Goal: Information Seeking & Learning: Find specific page/section

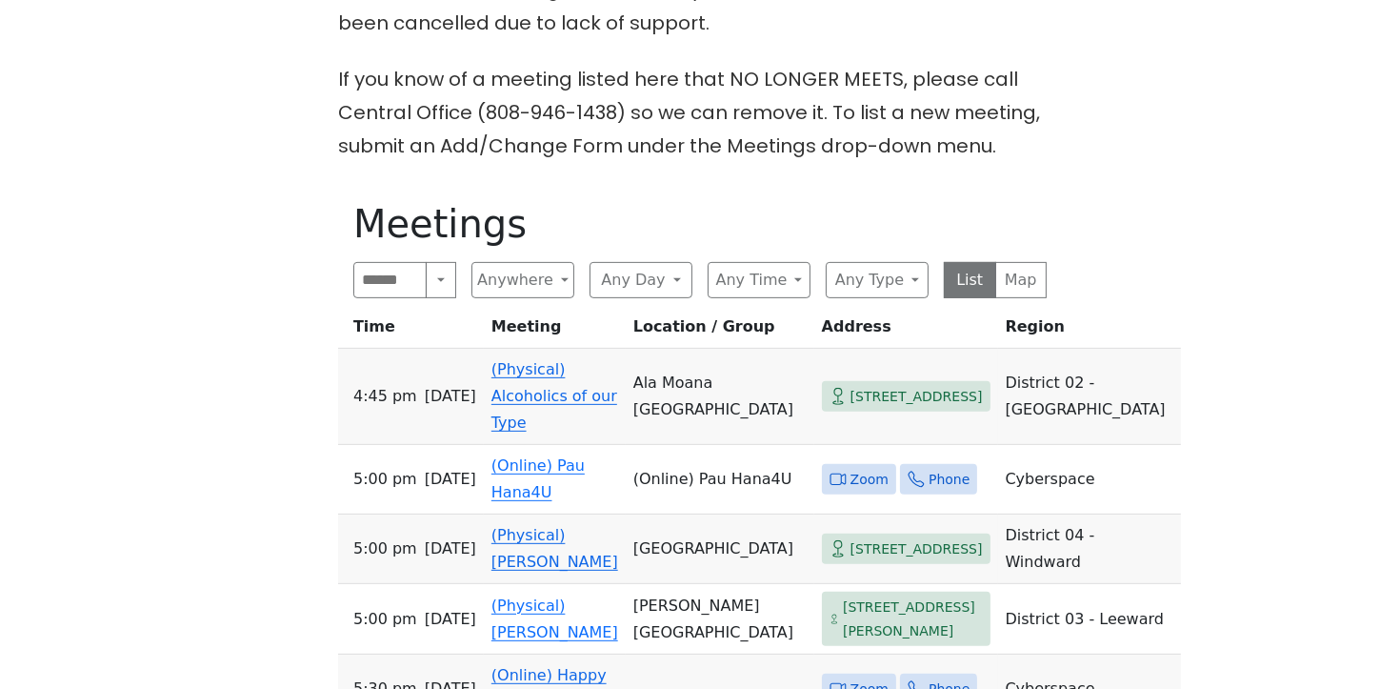
scroll to position [853, 0]
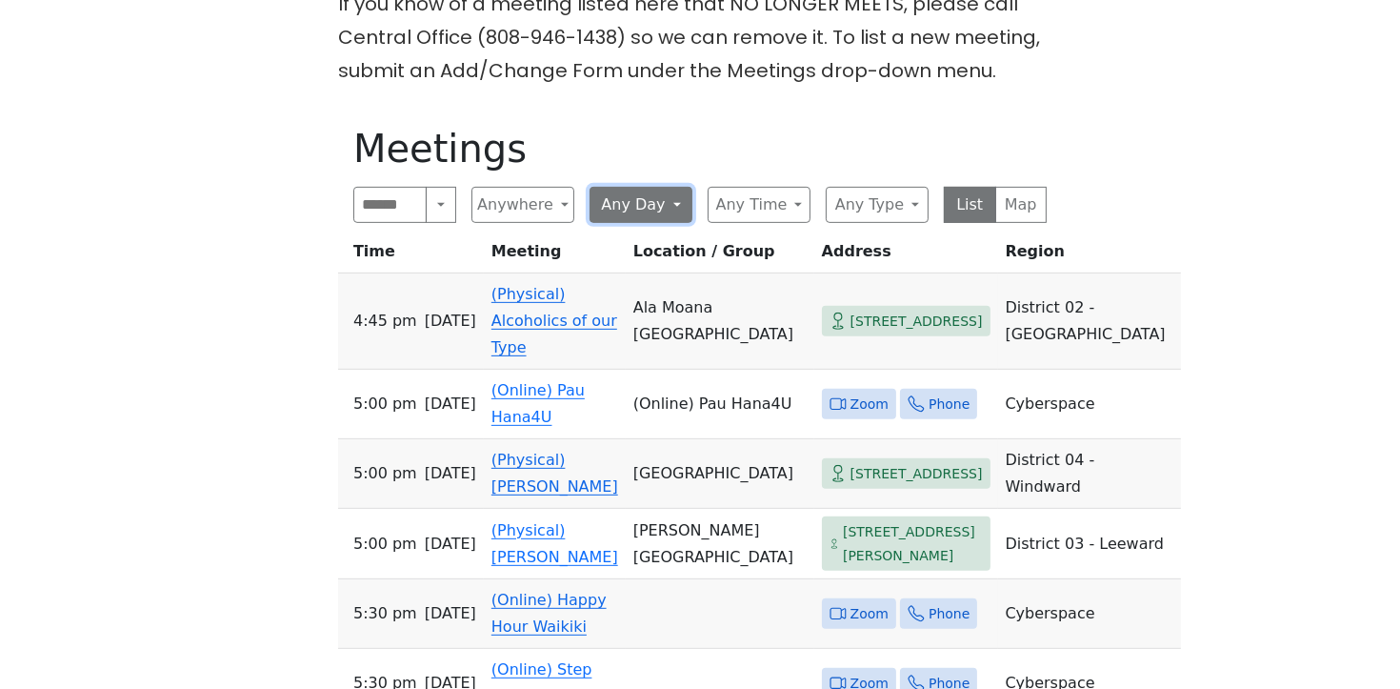
click at [659, 187] on button "Any Day" at bounding box center [641, 205] width 103 height 36
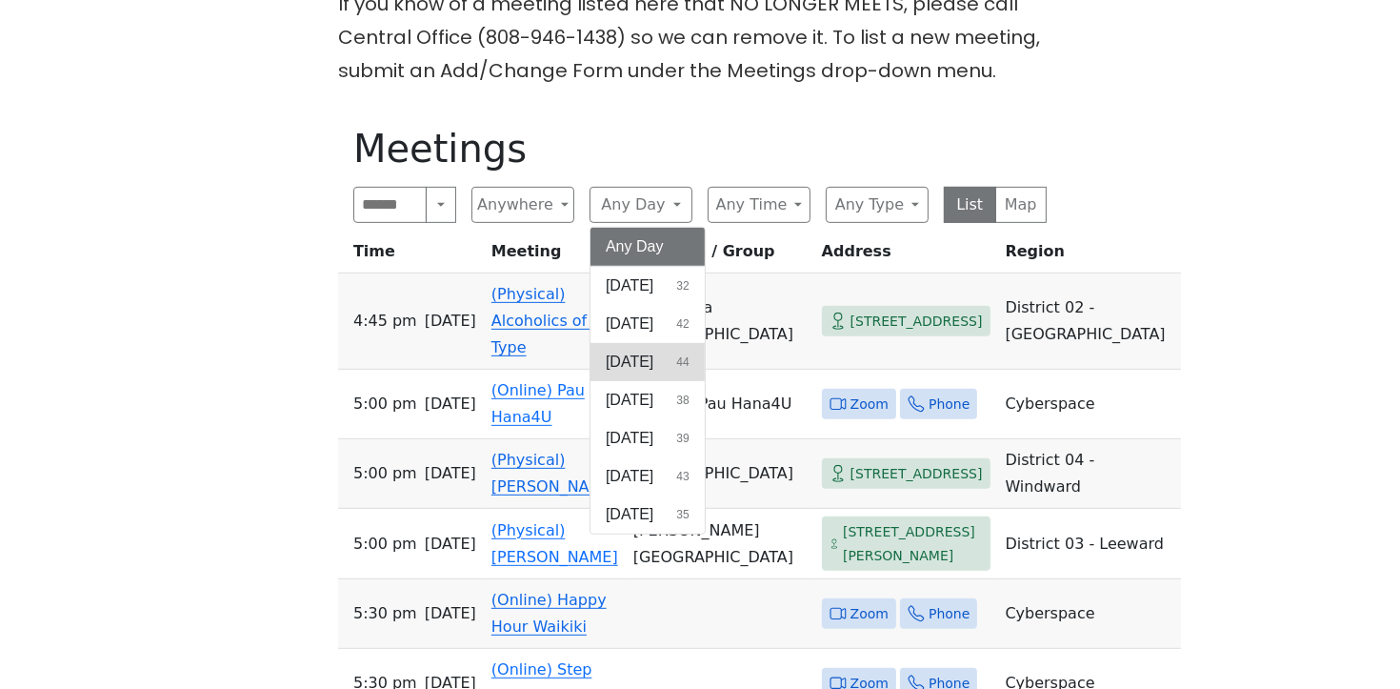
click at [623, 350] on span "Tuesday" at bounding box center [630, 361] width 48 height 23
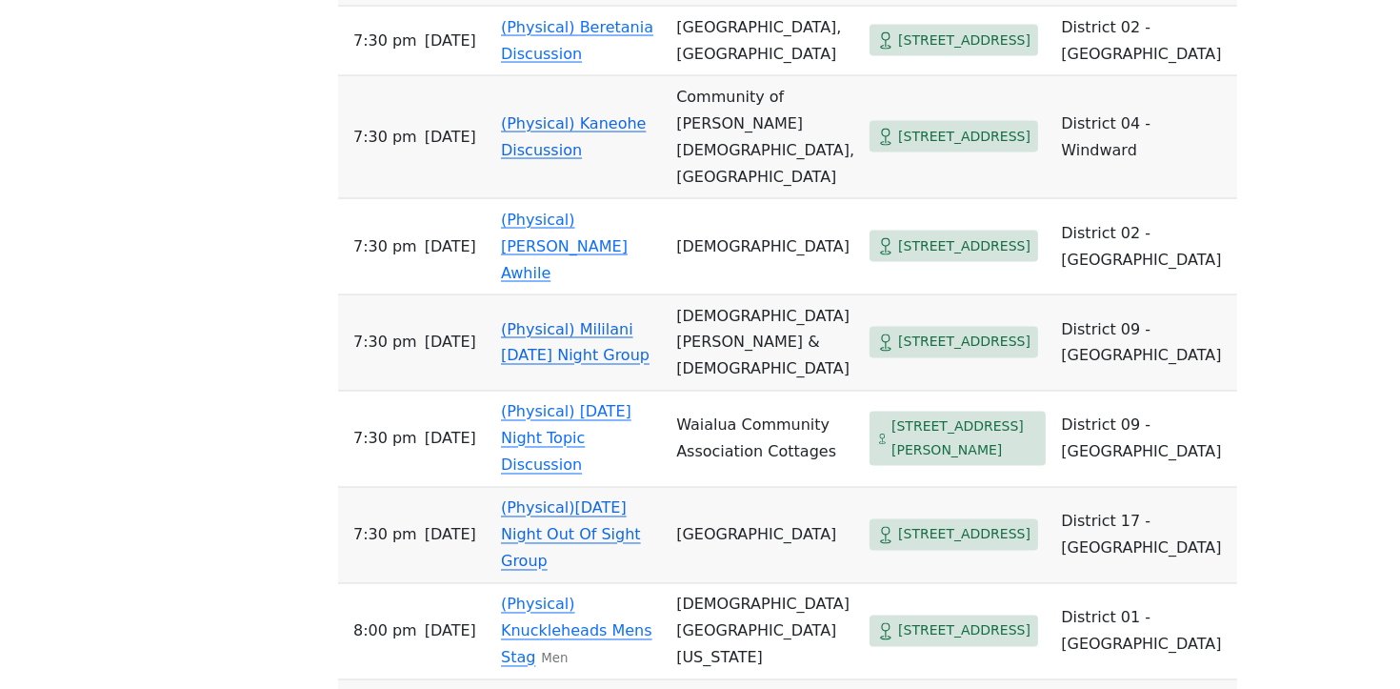
scroll to position [3673, 0]
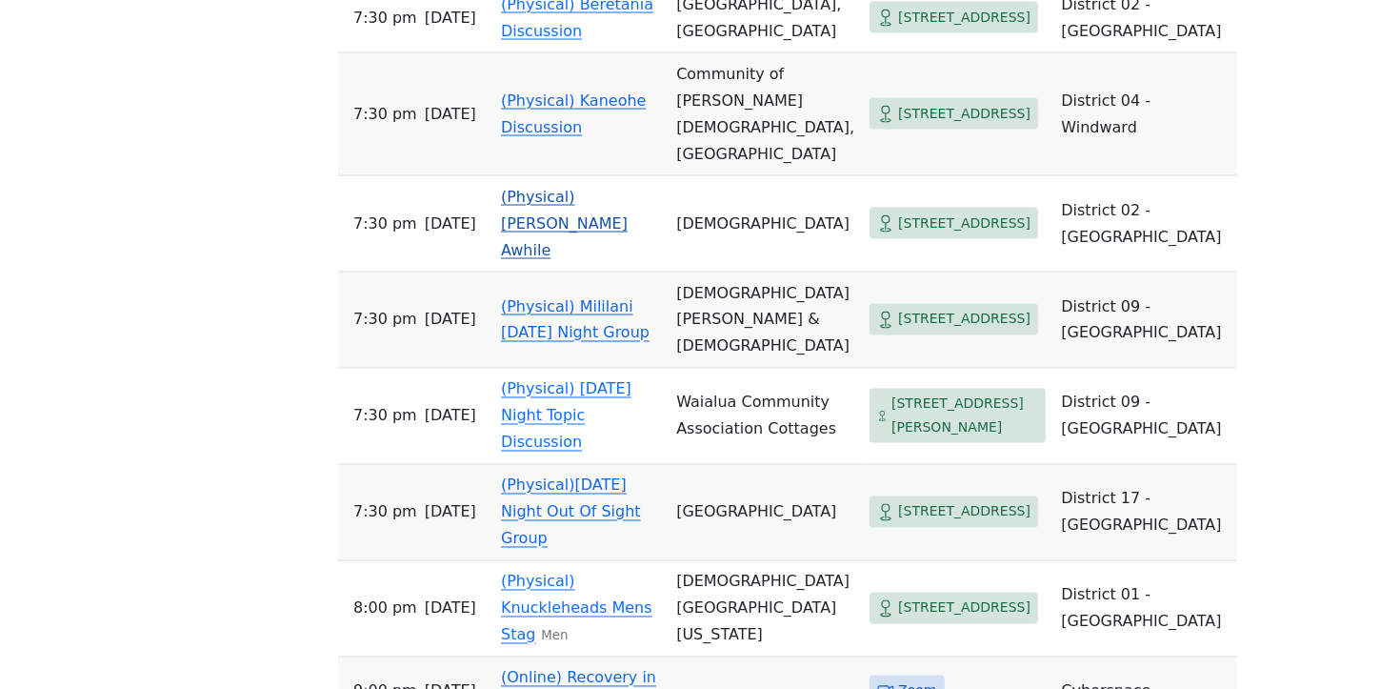
click at [898, 235] on span "2062 S King St" at bounding box center [964, 223] width 132 height 24
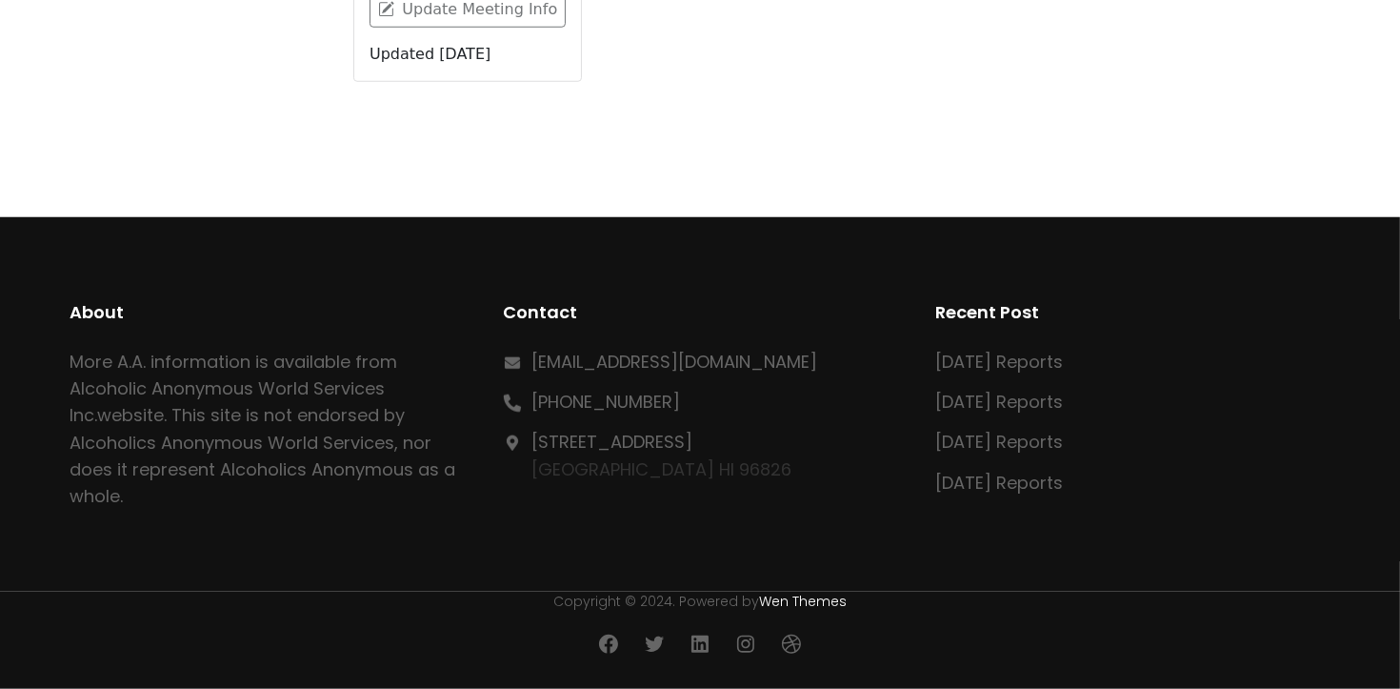
scroll to position [930, 0]
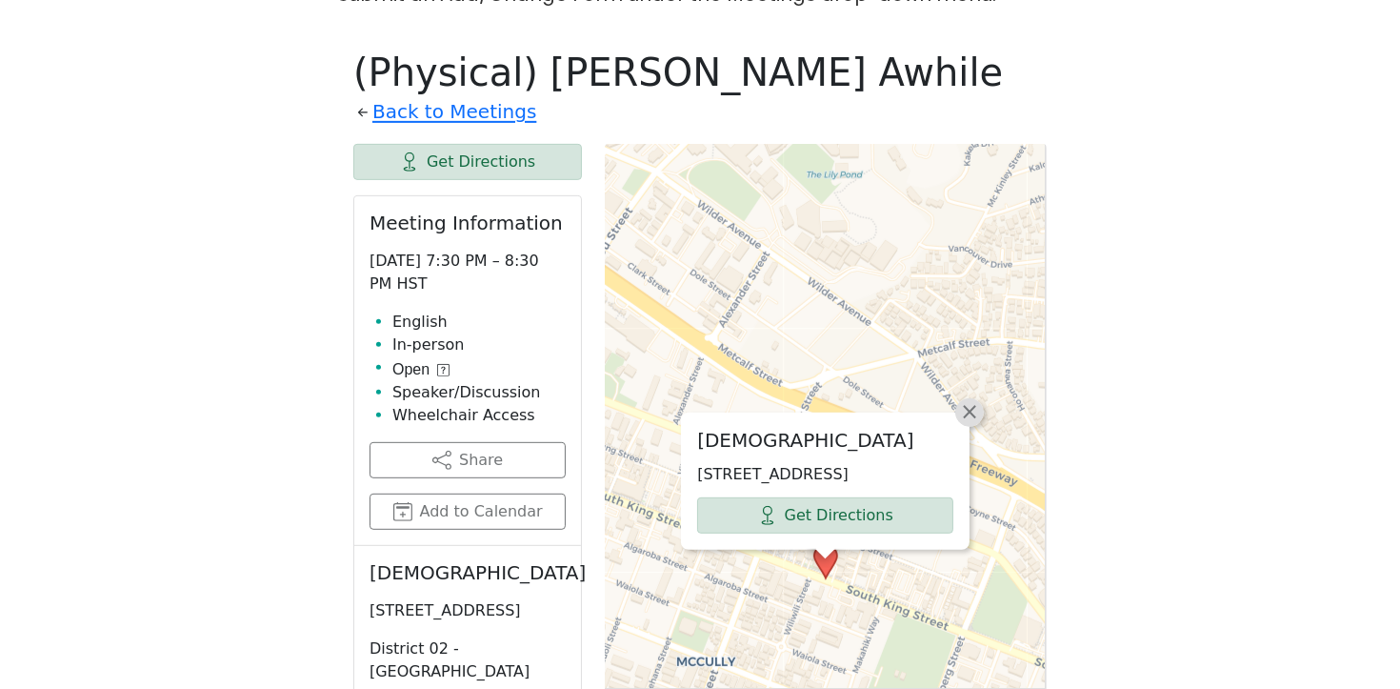
click at [956, 398] on link "×" at bounding box center [969, 412] width 29 height 29
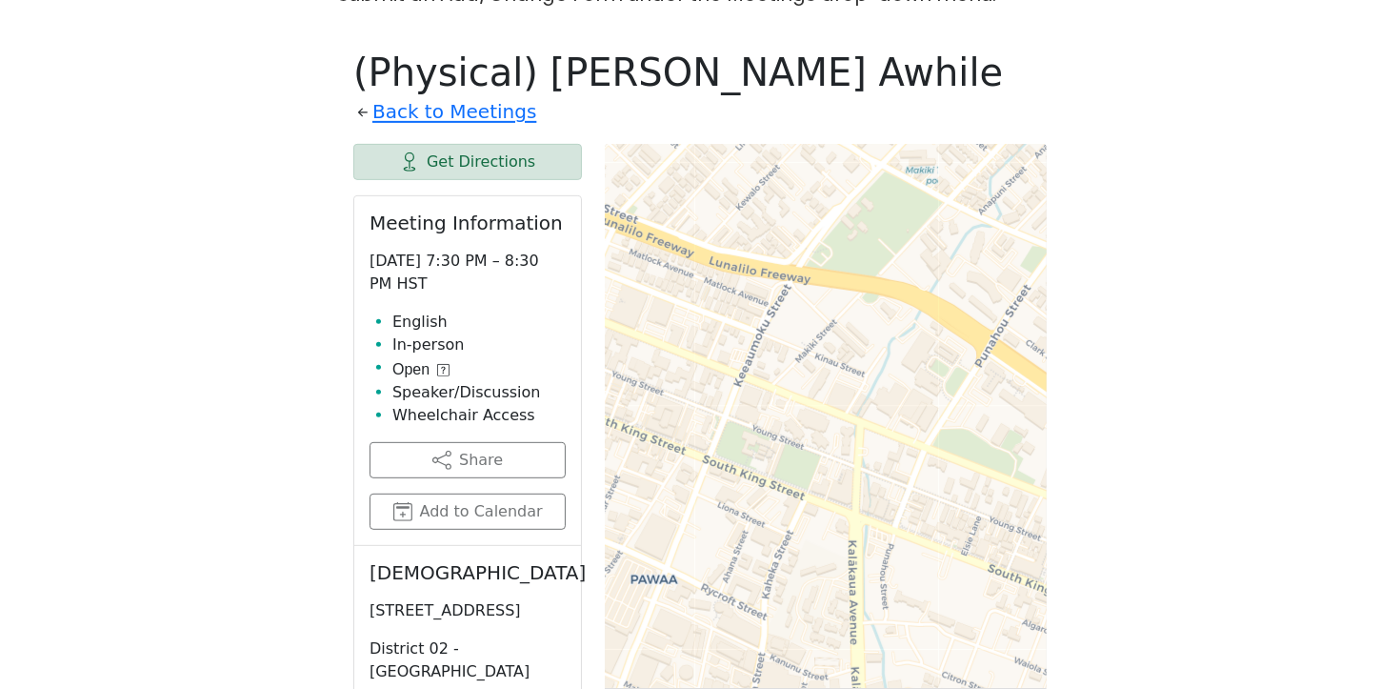
drag, startPoint x: 690, startPoint y: 386, endPoint x: 1089, endPoint y: 463, distance: 405.5
click at [1089, 463] on div "The Pioneer Group (Tues, 6:30, inside the Women’s Bld. at Central Union Church)…" at bounding box center [700, 329] width 1260 height 1439
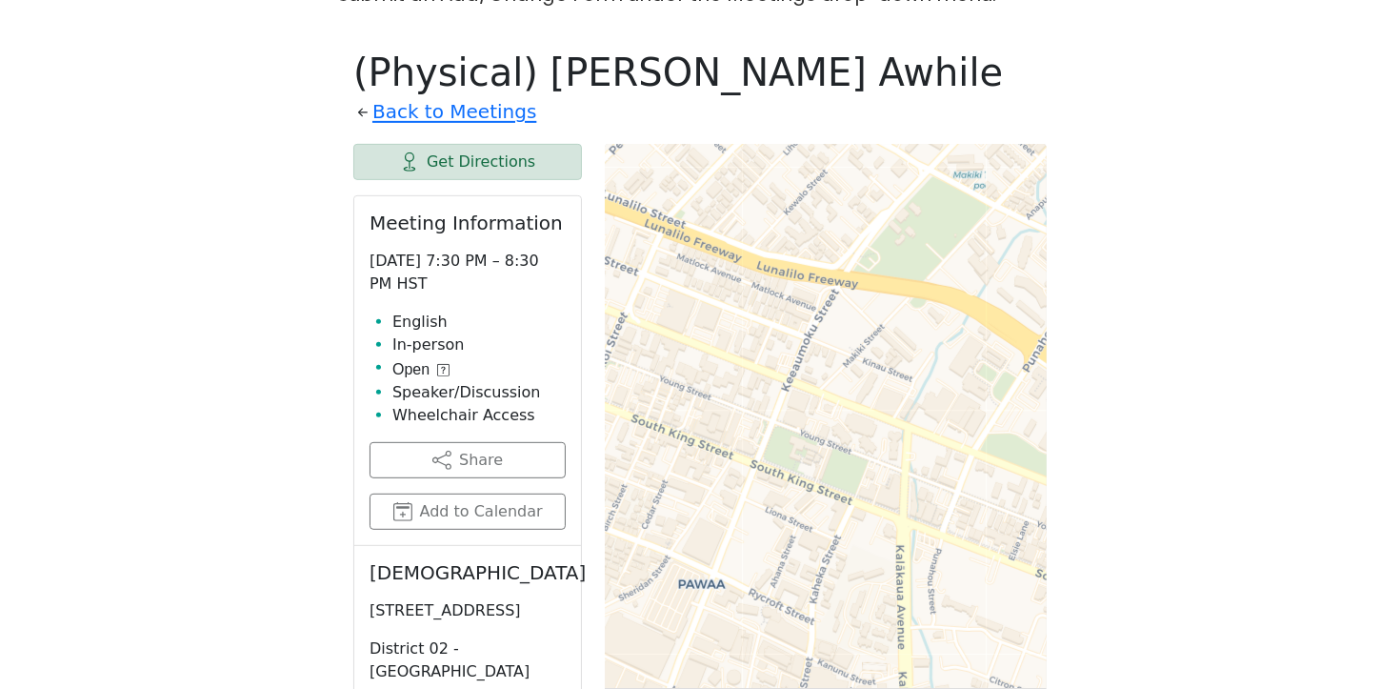
click at [980, 437] on div "Leaflet | © OpenStreetMap contributors © CARTO" at bounding box center [826, 577] width 442 height 867
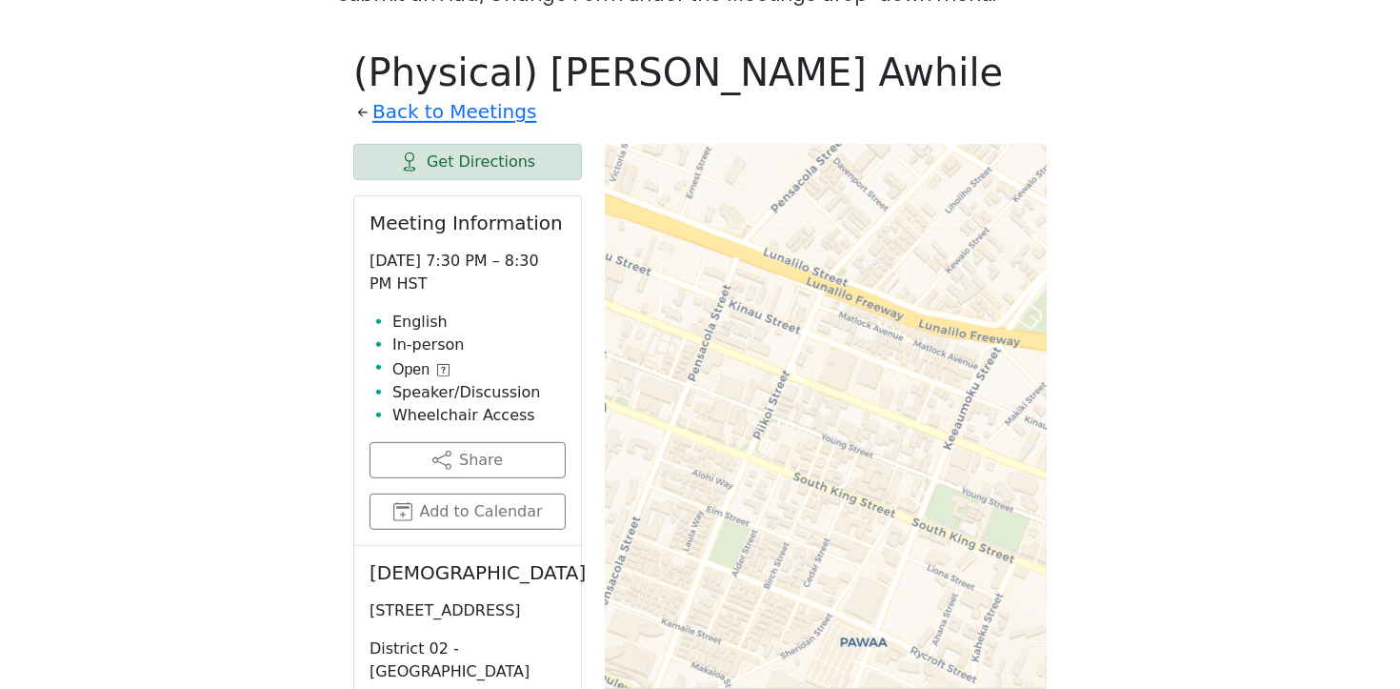
drag, startPoint x: 816, startPoint y: 390, endPoint x: 978, endPoint y: 448, distance: 172.0
click at [978, 448] on div "Leaflet | © OpenStreetMap contributors © CARTO" at bounding box center [826, 577] width 442 height 867
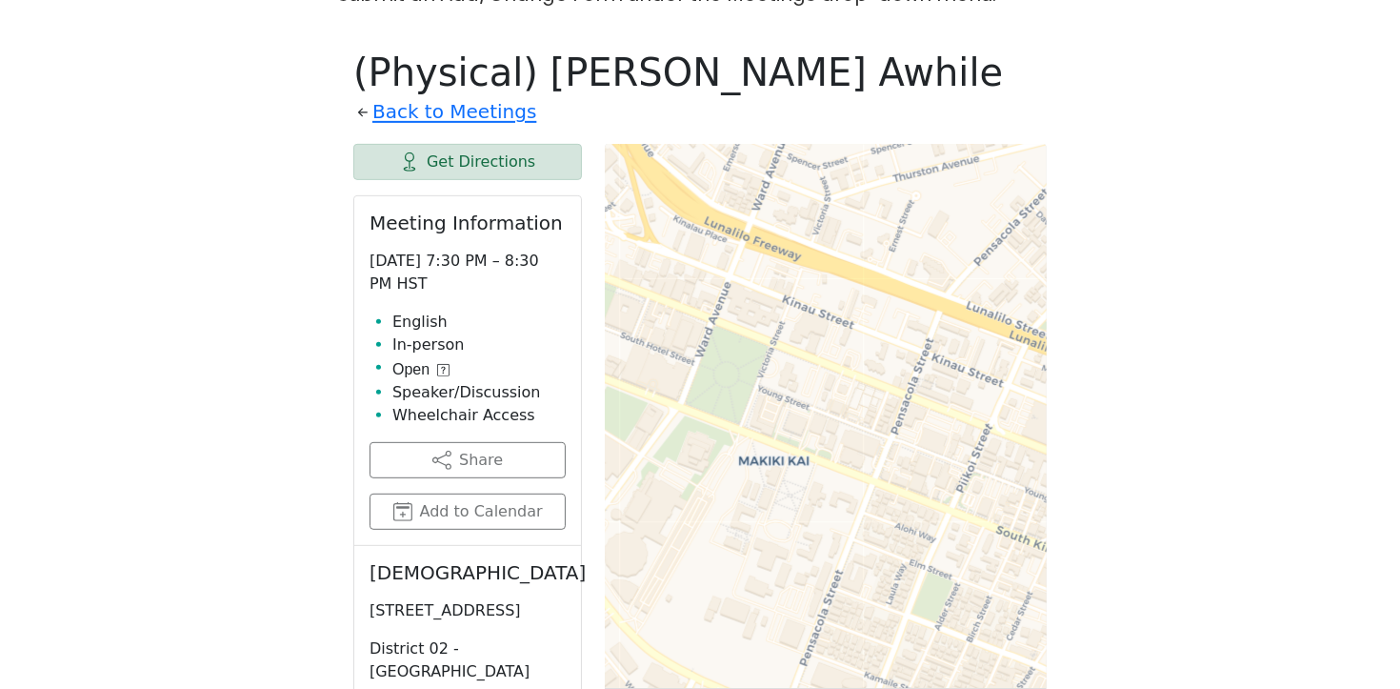
drag, startPoint x: 802, startPoint y: 416, endPoint x: 1005, endPoint y: 470, distance: 209.8
click at [1005, 470] on div "Leaflet | © OpenStreetMap contributors © CARTO" at bounding box center [826, 577] width 442 height 867
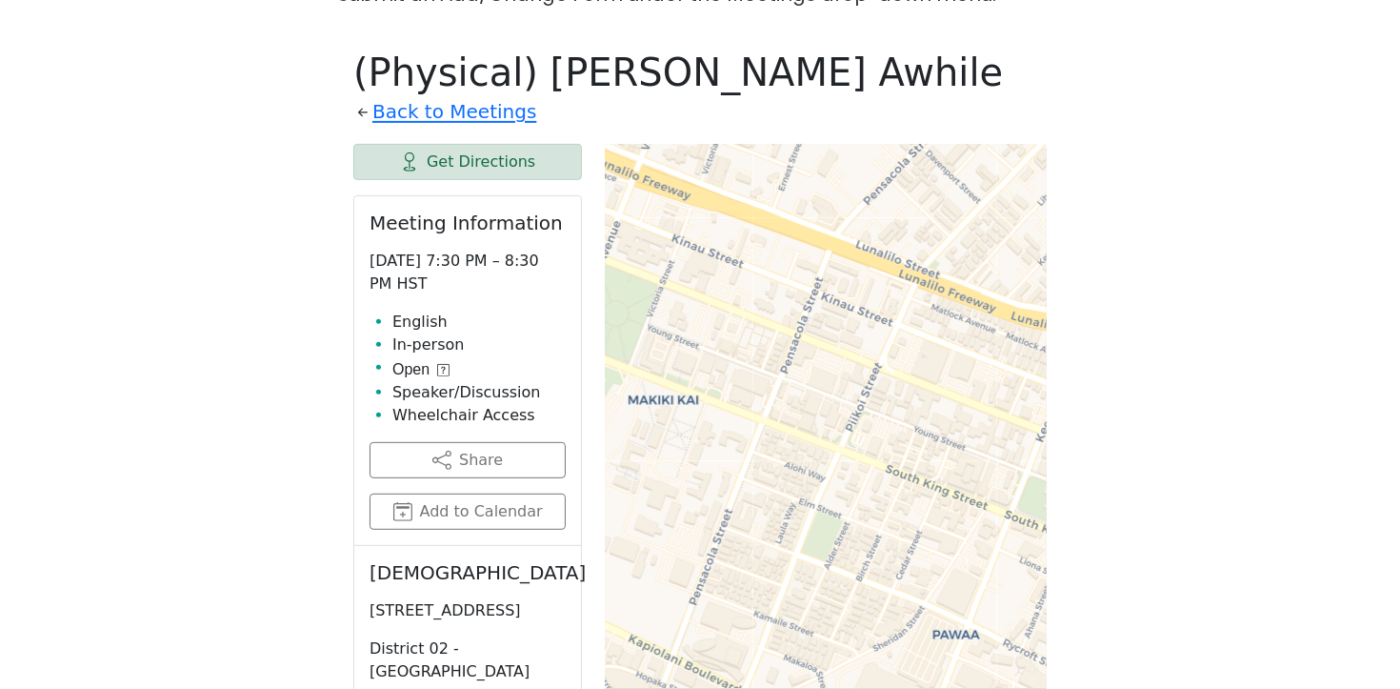
drag, startPoint x: 903, startPoint y: 447, endPoint x: 708, endPoint y: 344, distance: 220.7
click at [709, 345] on div "Leaflet | © OpenStreetMap contributors © CARTO" at bounding box center [826, 577] width 442 height 867
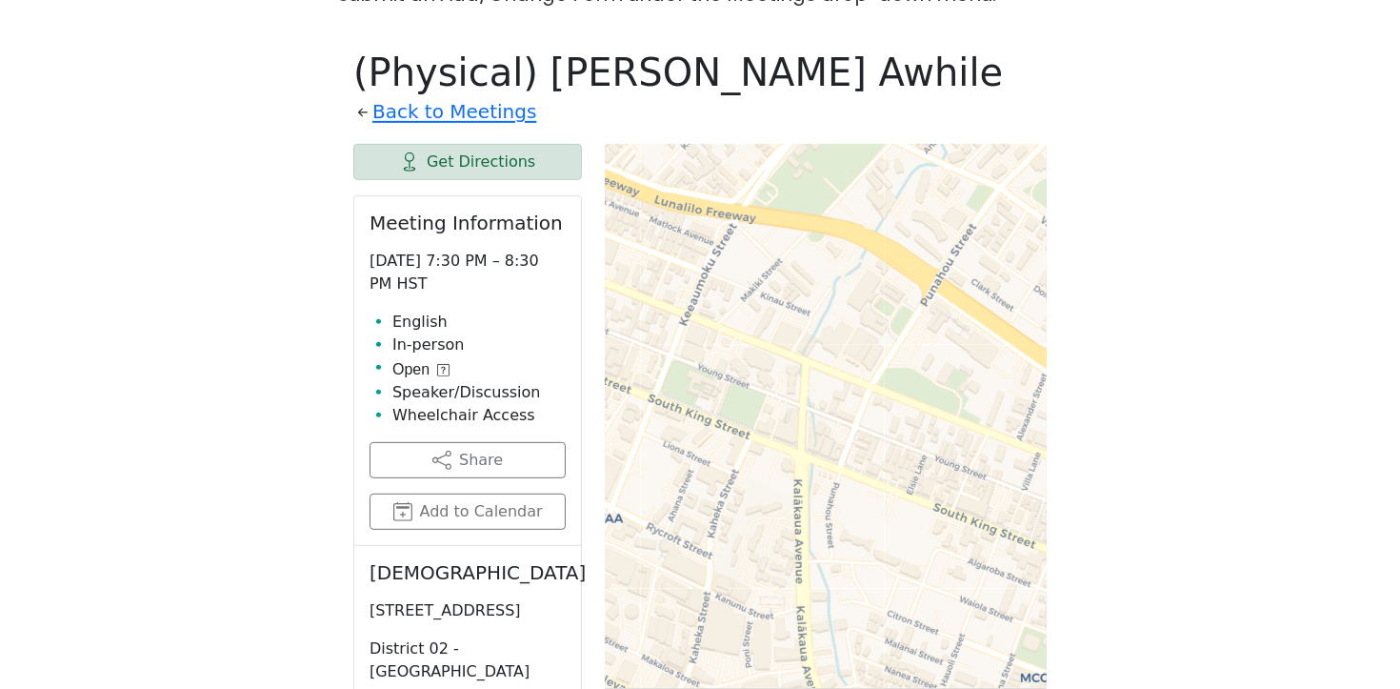
drag, startPoint x: 915, startPoint y: 442, endPoint x: 643, endPoint y: 368, distance: 282.3
click at [643, 368] on div "Leaflet | © OpenStreetMap contributors © CARTO" at bounding box center [826, 577] width 442 height 867
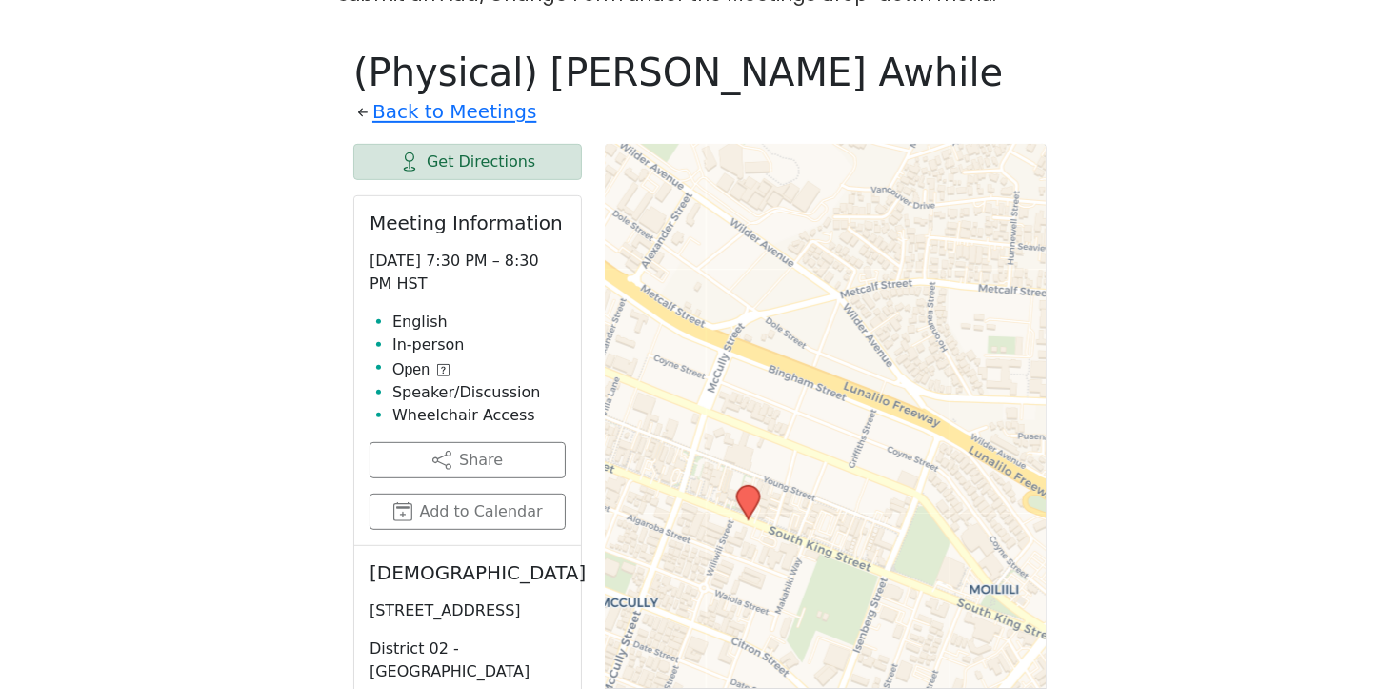
drag, startPoint x: 961, startPoint y: 465, endPoint x: 555, endPoint y: 396, distance: 411.5
click at [555, 396] on div "Get Directions Meeting Information Tuesday 7:30 PM – 8:30 PM HST English In-per…" at bounding box center [699, 577] width 693 height 867
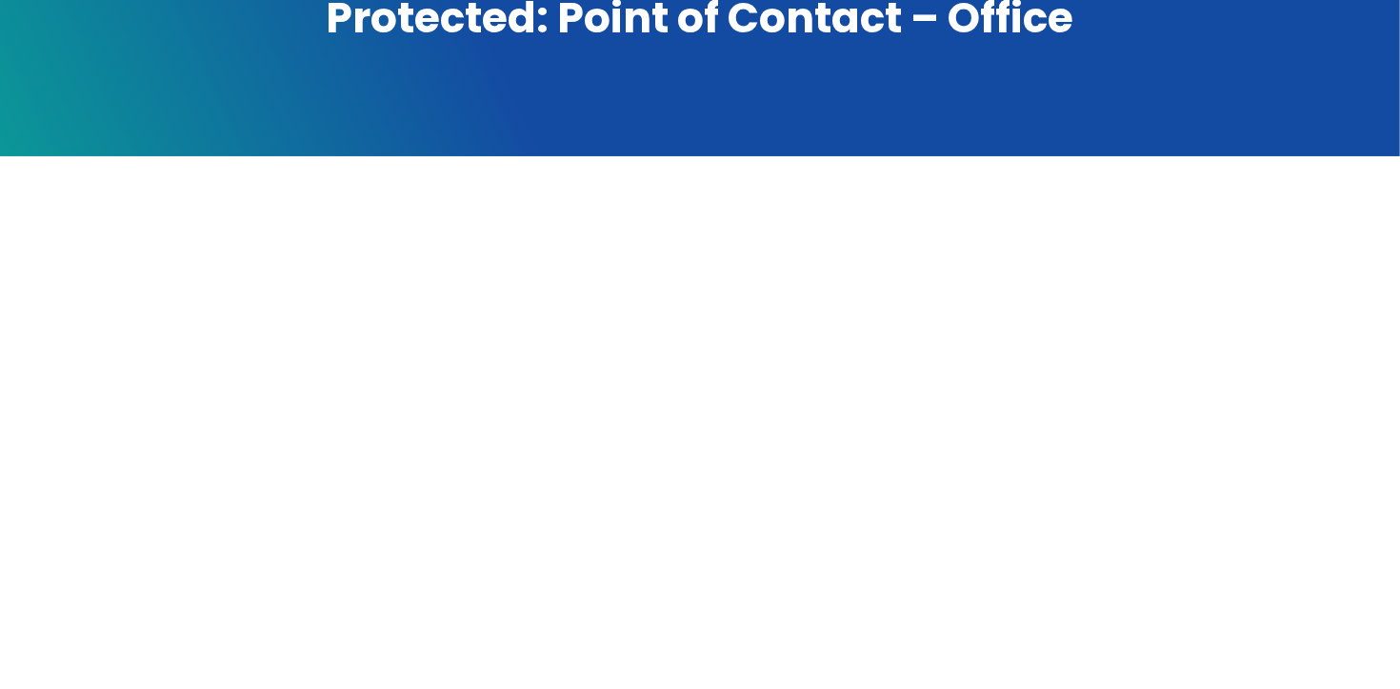
scroll to position [563, 0]
